Goal: Task Accomplishment & Management: Use online tool/utility

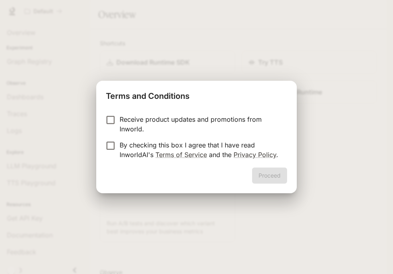
click at [187, 148] on p "By checking this box I agree that I have read InworldAI's Terms of Service and …" at bounding box center [199, 149] width 161 height 19
click at [266, 175] on button "Proceed" at bounding box center [269, 176] width 35 height 16
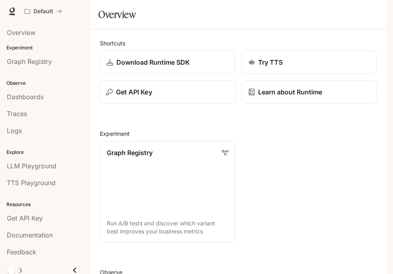
click at [163, 97] on div "Get API Key" at bounding box center [167, 92] width 123 height 10
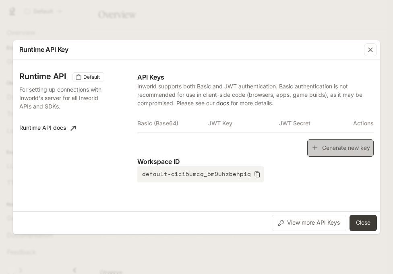
click at [308, 154] on button "Generate new key" at bounding box center [340, 148] width 66 height 17
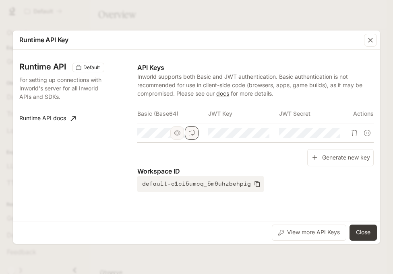
click at [193, 132] on icon "Copy Basic (Base64)" at bounding box center [191, 133] width 6 height 6
click at [373, 232] on button "Close" at bounding box center [362, 233] width 27 height 16
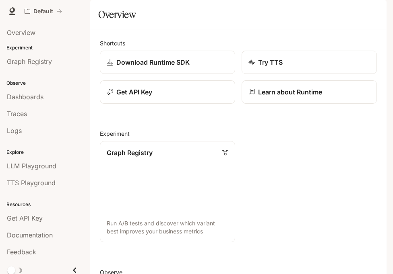
click at [377, 14] on icon "button" at bounding box center [375, 11] width 6 height 6
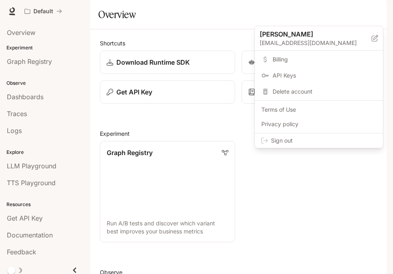
click at [331, 138] on span "Sign out" at bounding box center [323, 141] width 105 height 8
